Goal: Information Seeking & Learning: Compare options

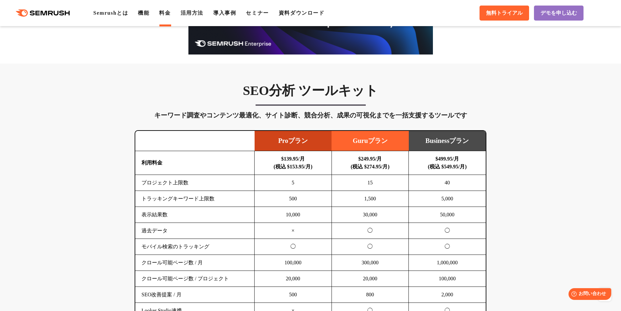
scroll to position [293, 0]
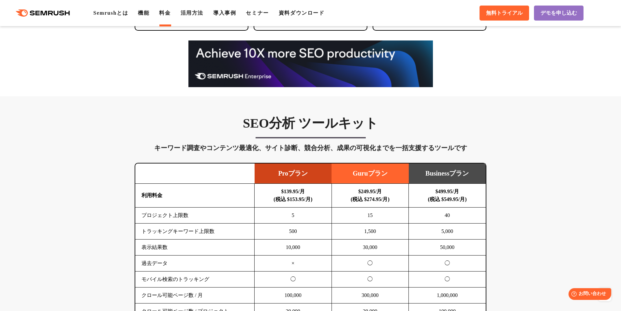
click at [182, 143] on div "キーワード調査やコンテンツ最適化、サイト診断、競合分析、成果の可視化までを一括支援するツールです" at bounding box center [311, 147] width 352 height 10
drag, startPoint x: 206, startPoint y: 148, endPoint x: 256, endPoint y: 148, distance: 50.5
click at [256, 148] on div "キーワード調査やコンテンツ最適化、サイト診断、競合分析、成果の可視化までを一括支援するツールです" at bounding box center [311, 147] width 352 height 10
drag, startPoint x: 256, startPoint y: 148, endPoint x: 148, endPoint y: 147, distance: 108.5
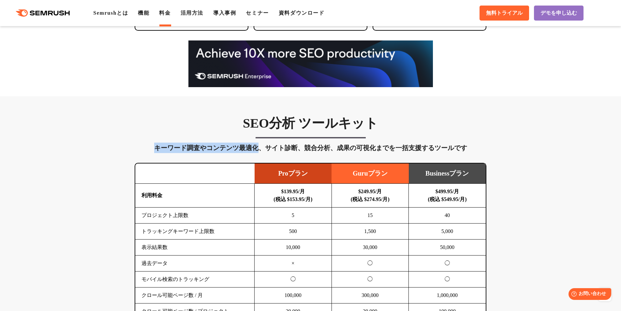
click at [148, 147] on div "キーワード調査やコンテンツ最適化、サイト診断、競合分析、成果の可視化までを一括支援するツールです" at bounding box center [311, 147] width 352 height 10
click at [162, 147] on div "キーワード調査やコンテンツ最適化、サイト診断、競合分析、成果の可視化までを一括支援するツールです" at bounding box center [311, 147] width 352 height 10
drag, startPoint x: 154, startPoint y: 147, endPoint x: 261, endPoint y: 152, distance: 106.7
click at [261, 152] on div "キーワード調査やコンテンツ最適化、サイト診断、競合分析、成果の可視化までを一括支援するツールです" at bounding box center [311, 147] width 352 height 10
click at [257, 149] on div "キーワード調査やコンテンツ最適化、サイト診断、競合分析、成果の可視化までを一括支援するツールです" at bounding box center [311, 147] width 352 height 10
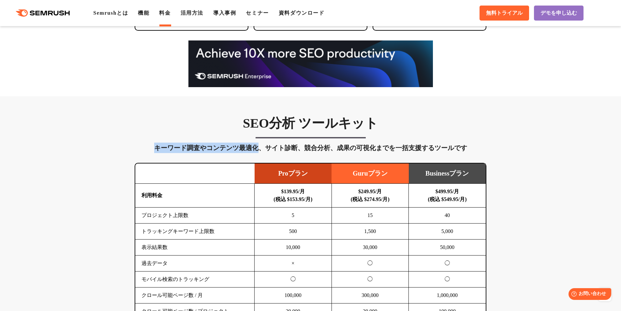
drag, startPoint x: 257, startPoint y: 149, endPoint x: 156, endPoint y: 146, distance: 100.7
click at [156, 146] on div "キーワード調査やコンテンツ最適化、サイト診断、競合分析、成果の可視化までを一括支援するツールです" at bounding box center [311, 147] width 352 height 10
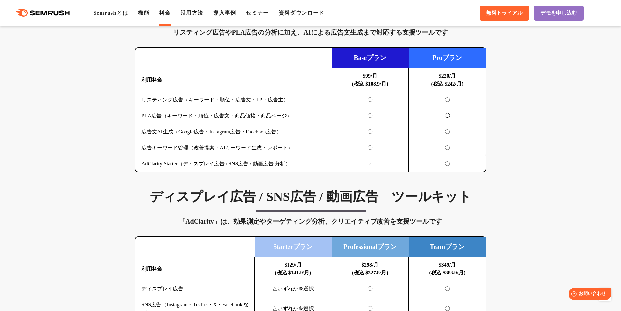
scroll to position [749, 0]
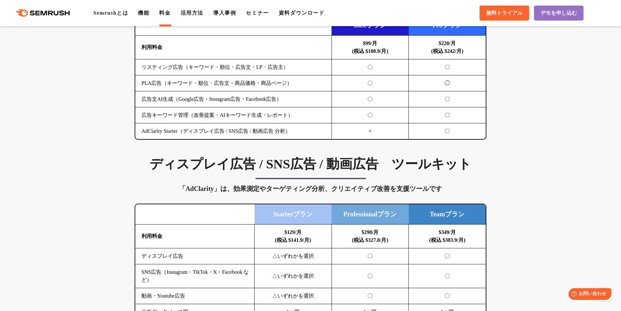
click at [167, 162] on h3 "ディスプレイ広告 / SNS広告 / 動画広告　ツールキット" at bounding box center [311, 164] width 352 height 16
drag, startPoint x: 153, startPoint y: 163, endPoint x: 261, endPoint y: 153, distance: 108.0
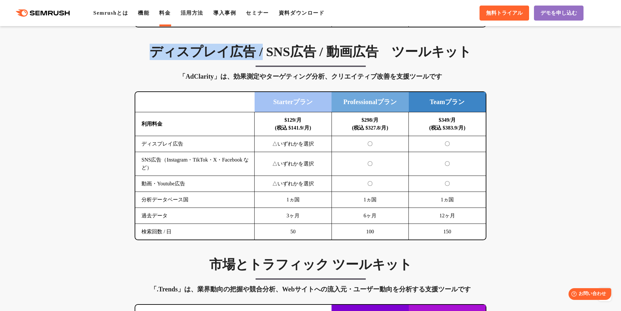
scroll to position [880, 0]
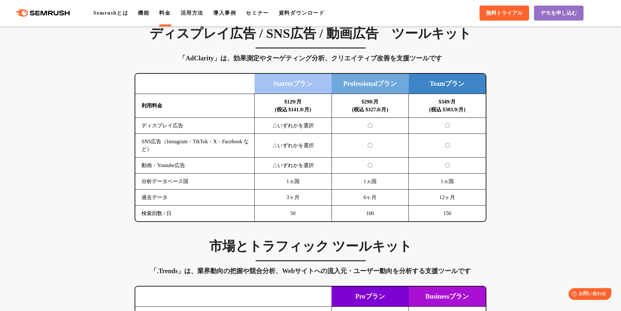
click at [274, 148] on td "△いずれかを選択" at bounding box center [292, 146] width 77 height 24
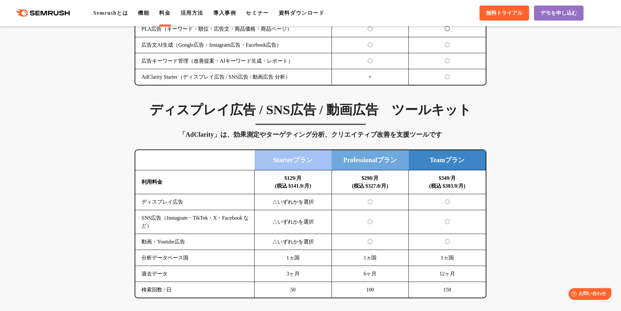
scroll to position [815, 0]
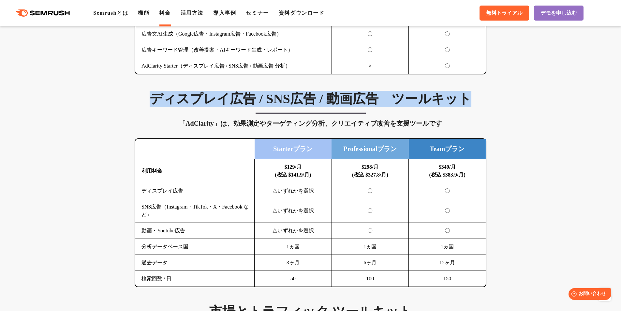
drag, startPoint x: 153, startPoint y: 97, endPoint x: 465, endPoint y: 95, distance: 311.2
click at [411, 95] on h3 "ディスプレイ広告 / SNS広告 / 動画広告　ツールキット" at bounding box center [311, 99] width 352 height 16
copy h3 "ディスプレイ広告 / SNS広告 / 動画広告　ツールキット"
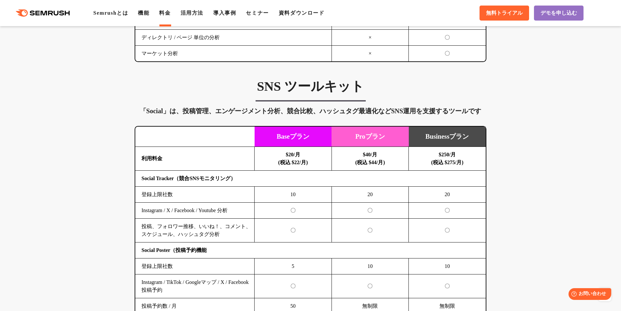
scroll to position [1271, 0]
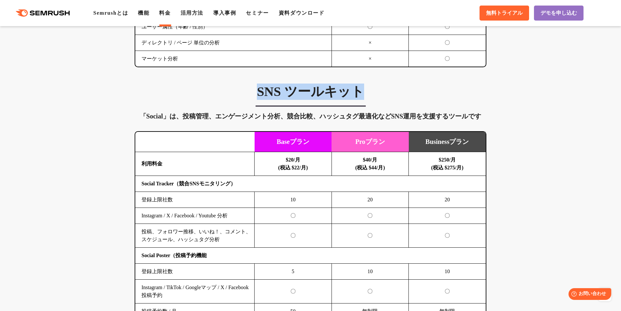
drag, startPoint x: 257, startPoint y: 92, endPoint x: 370, endPoint y: 87, distance: 113.2
click at [370, 87] on h3 "SNS ツールキット" at bounding box center [311, 91] width 352 height 16
copy h3 "SNS ツールキット"
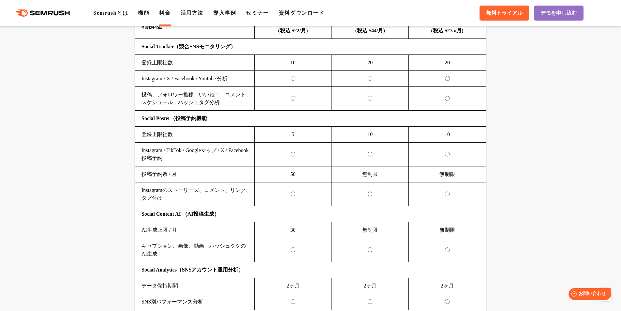
scroll to position [1368, 0]
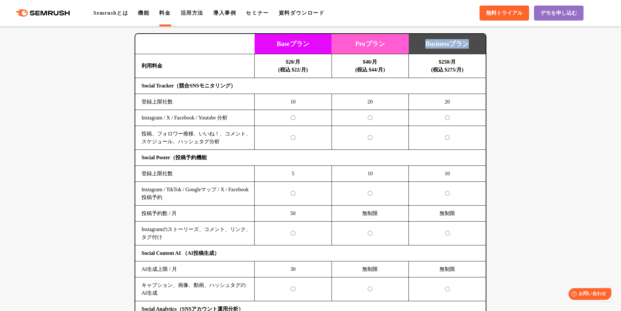
drag, startPoint x: 422, startPoint y: 44, endPoint x: 472, endPoint y: 47, distance: 50.3
click at [411, 47] on td "Businessプラン" at bounding box center [447, 44] width 77 height 20
copy td "Businessプラン"
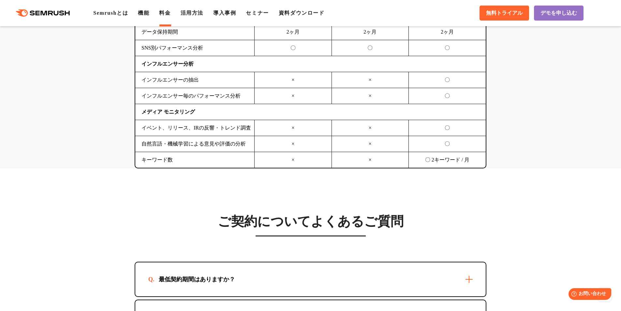
scroll to position [1662, 0]
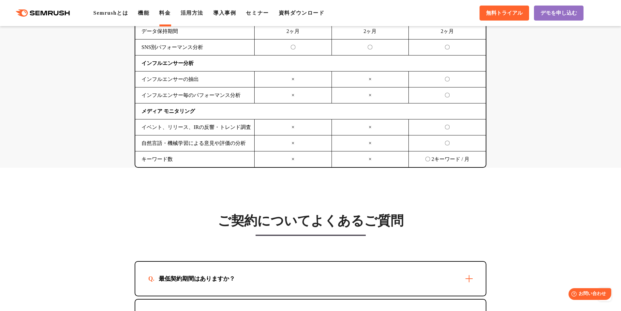
click at [258, 271] on div "最低契約期間はありますか？" at bounding box center [310, 278] width 350 height 34
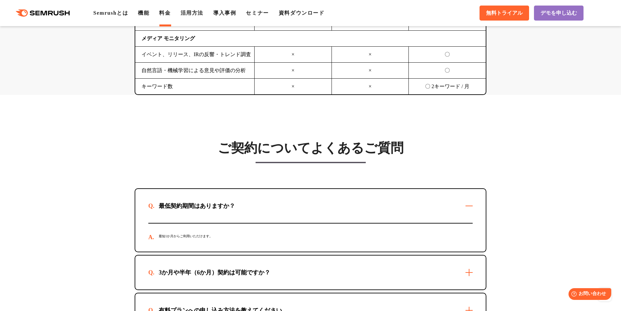
scroll to position [1759, 0]
